Goal: Task Accomplishment & Management: Use online tool/utility

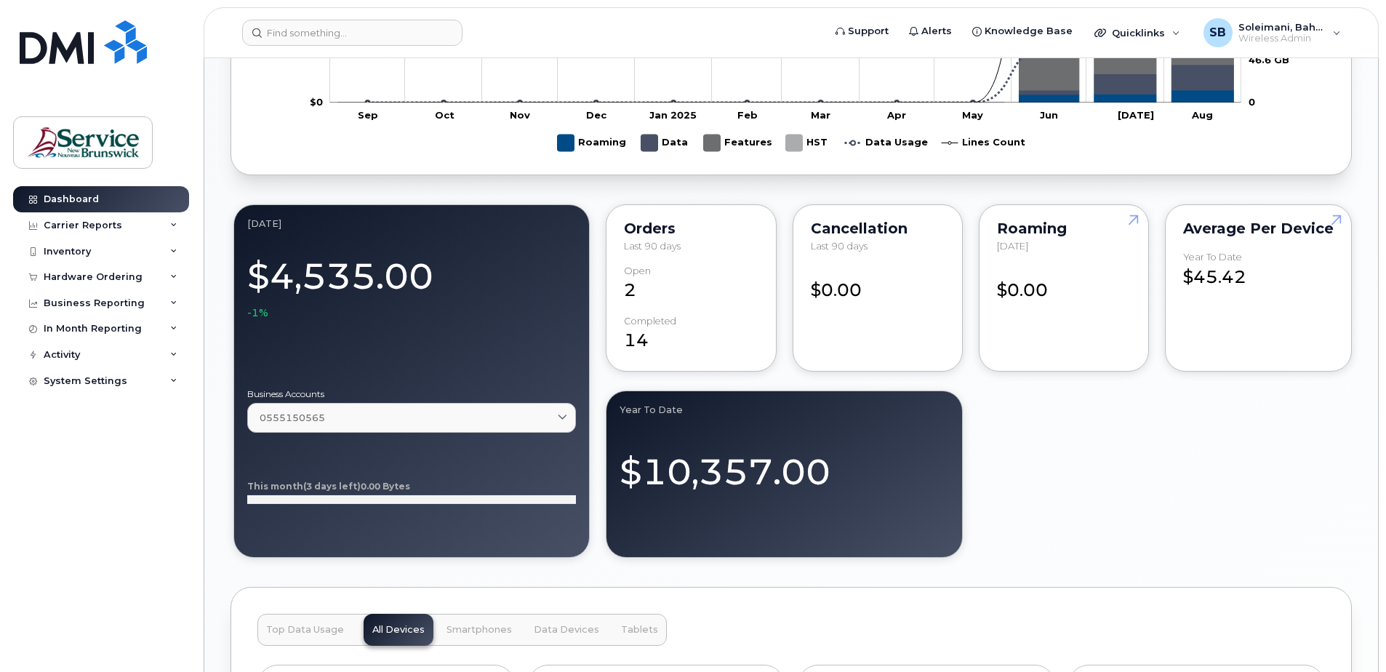
scroll to position [727, 0]
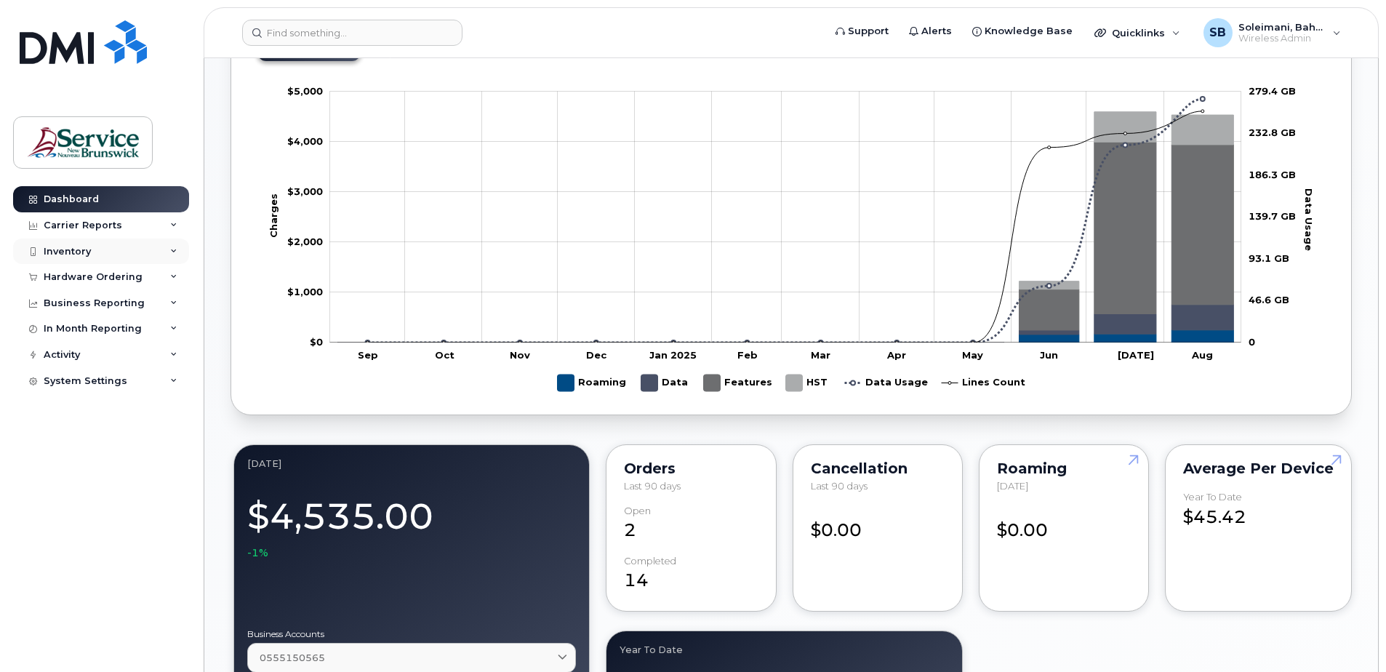
click at [135, 247] on div "Inventory" at bounding box center [101, 252] width 176 height 26
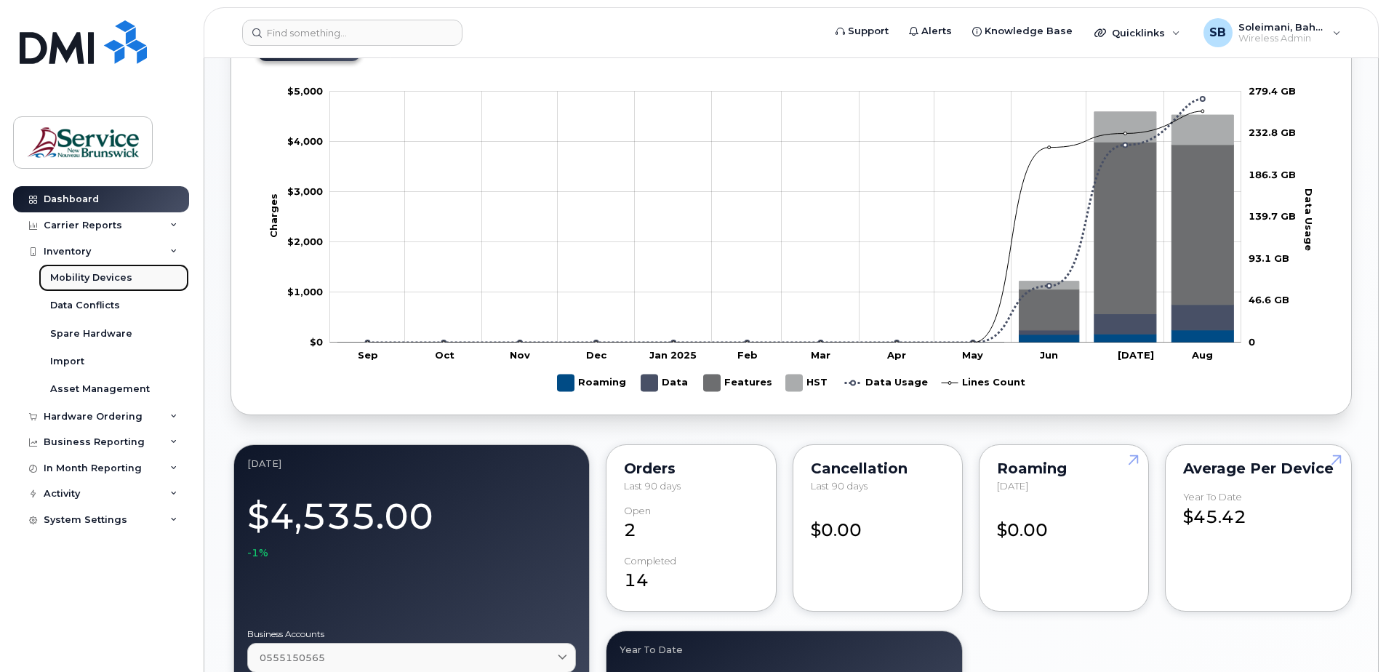
click at [119, 276] on div "Mobility Devices" at bounding box center [91, 277] width 82 height 13
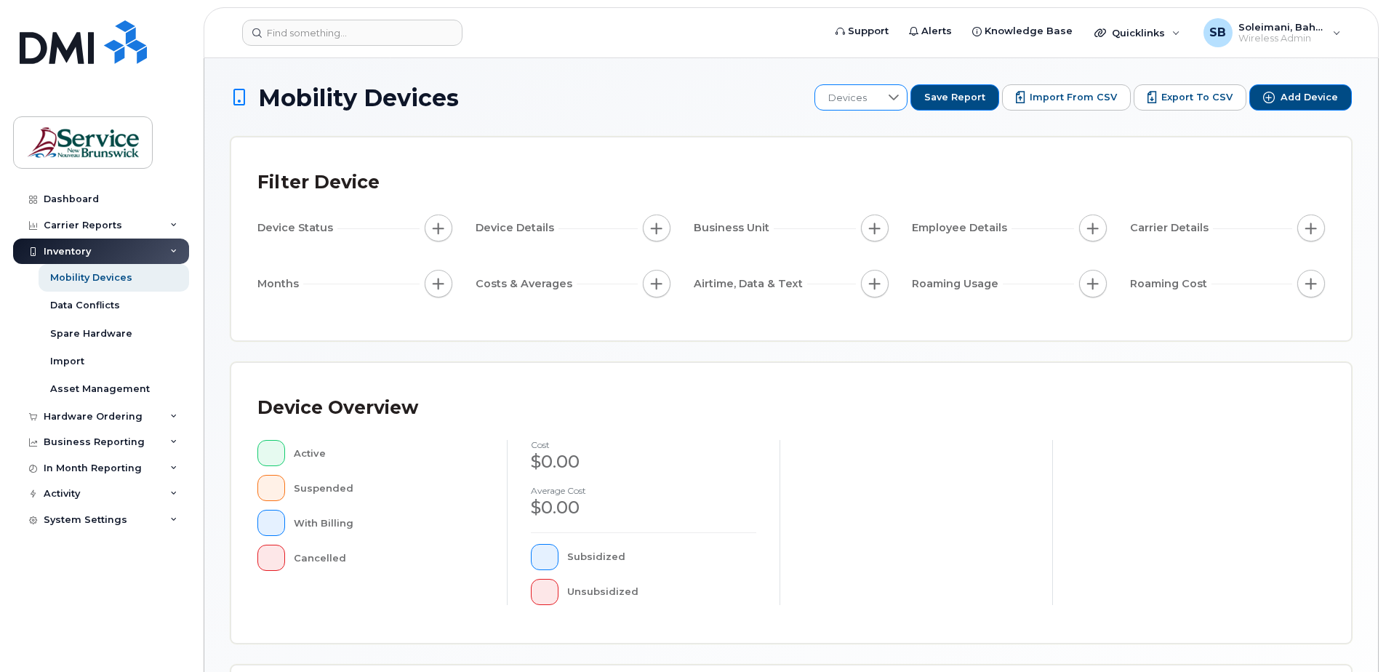
click at [857, 90] on span "Devices" at bounding box center [847, 98] width 65 height 26
click at [871, 125] on input "text" at bounding box center [913, 137] width 142 height 26
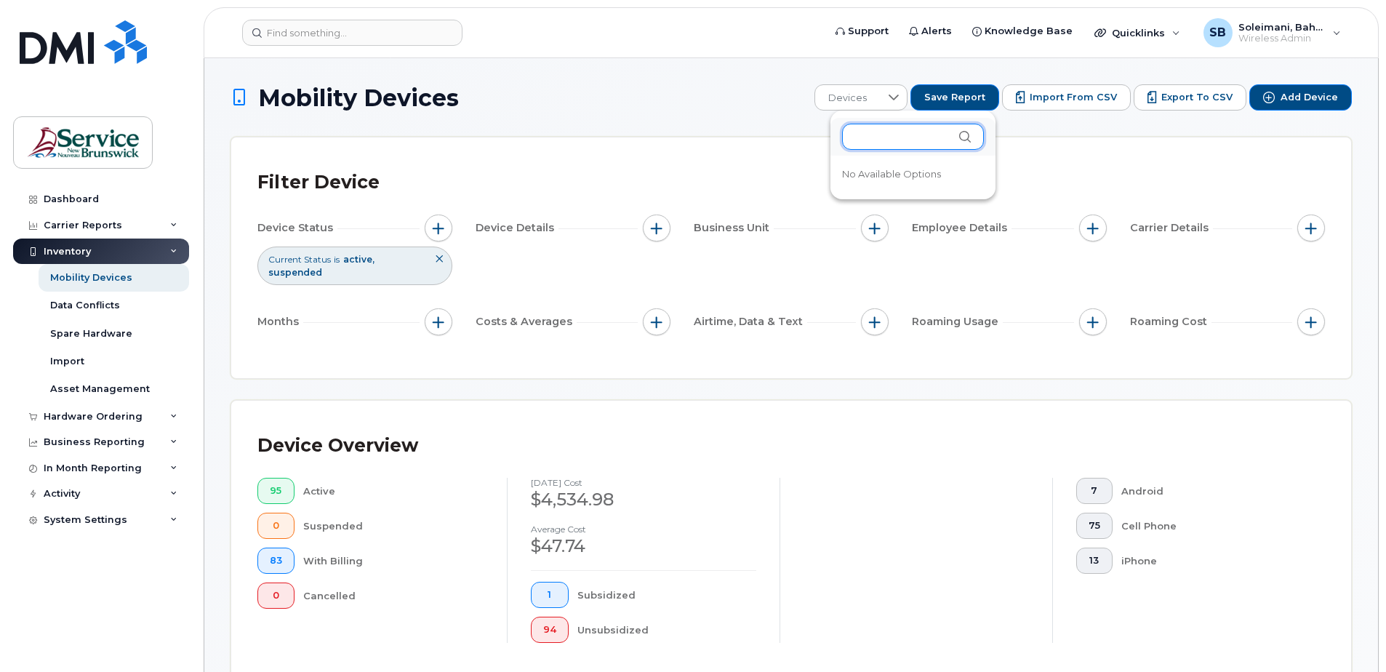
click at [876, 132] on input "text" at bounding box center [913, 137] width 142 height 26
paste input "[PHONE_NUMBER]"
click at [897, 142] on input "[PHONE_NUMBER]" at bounding box center [913, 137] width 142 height 26
click at [876, 137] on input "506-2537954" at bounding box center [913, 137] width 142 height 26
click at [944, 144] on input "5062537954" at bounding box center [913, 137] width 142 height 26
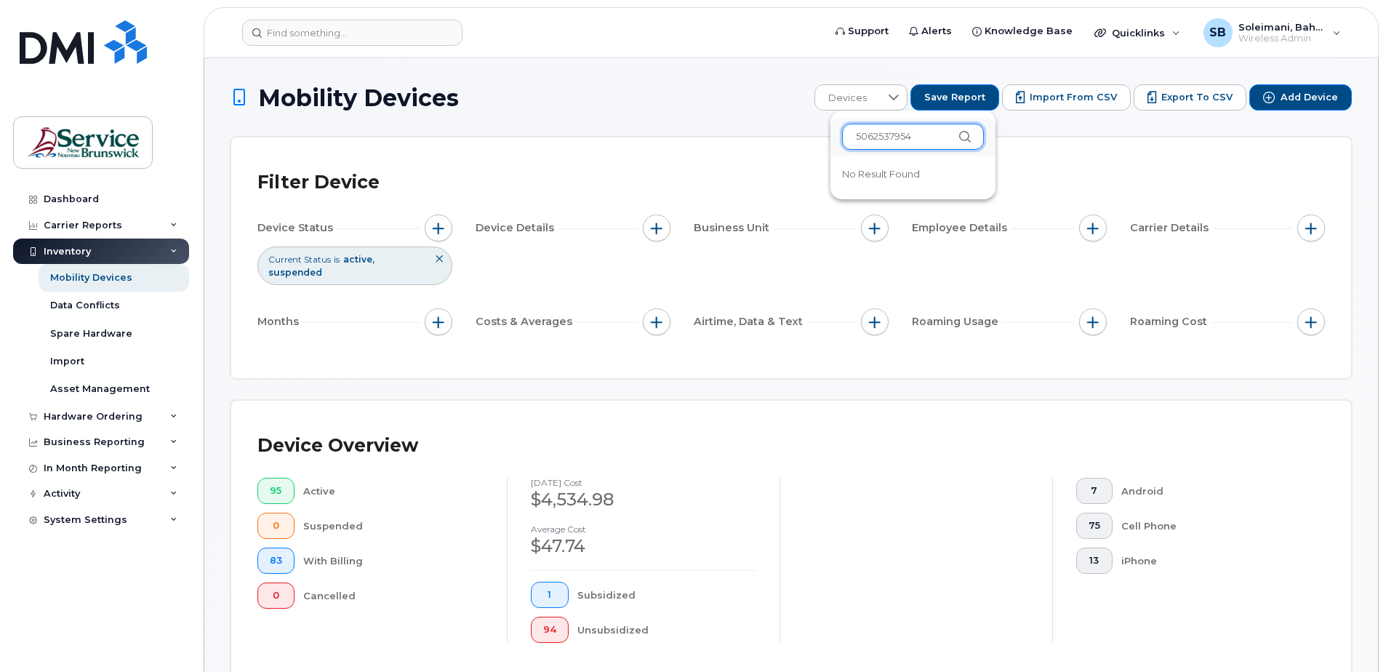
type input "5062537954"
click at [959, 137] on icon at bounding box center [965, 137] width 12 height 12
click at [959, 134] on icon at bounding box center [965, 137] width 12 height 12
click at [959, 131] on icon at bounding box center [965, 137] width 12 height 12
